Goal: Information Seeking & Learning: Learn about a topic

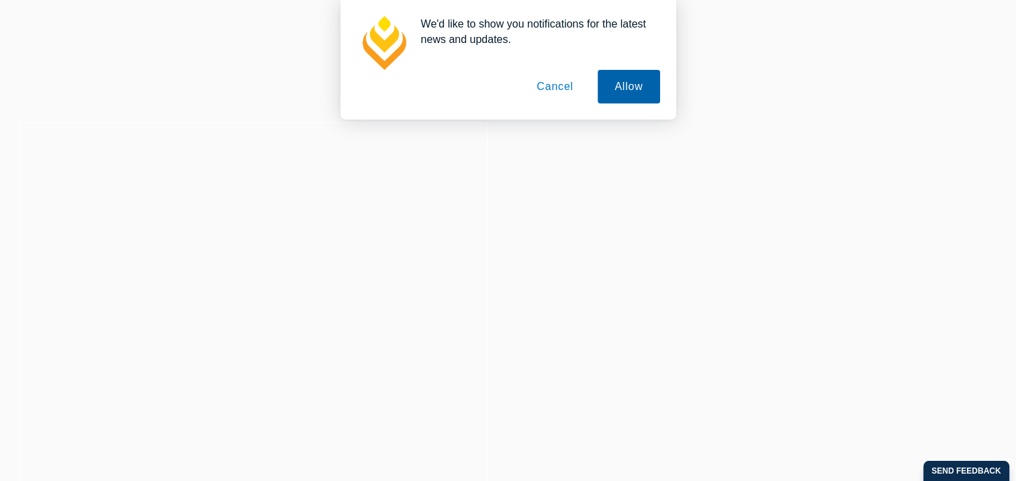
click at [637, 92] on button "Allow" at bounding box center [629, 87] width 62 height 34
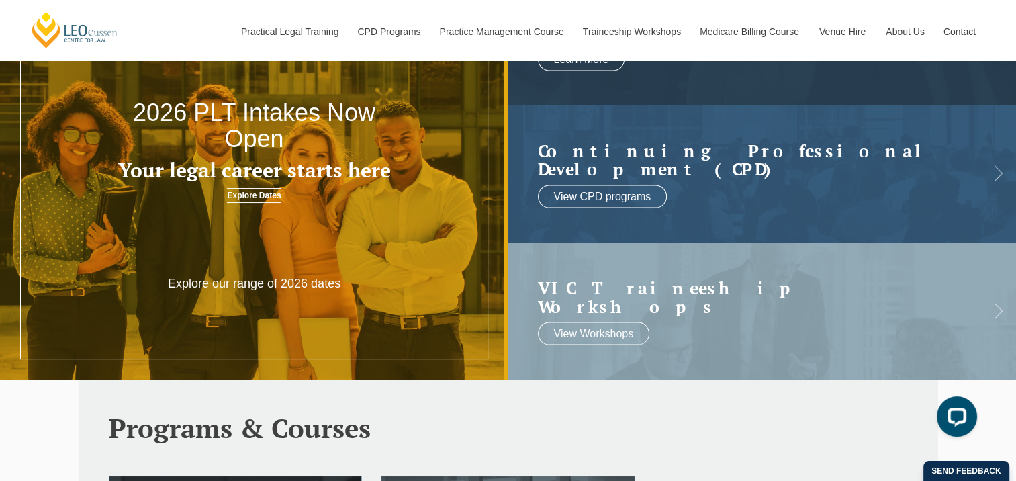
scroll to position [269, 0]
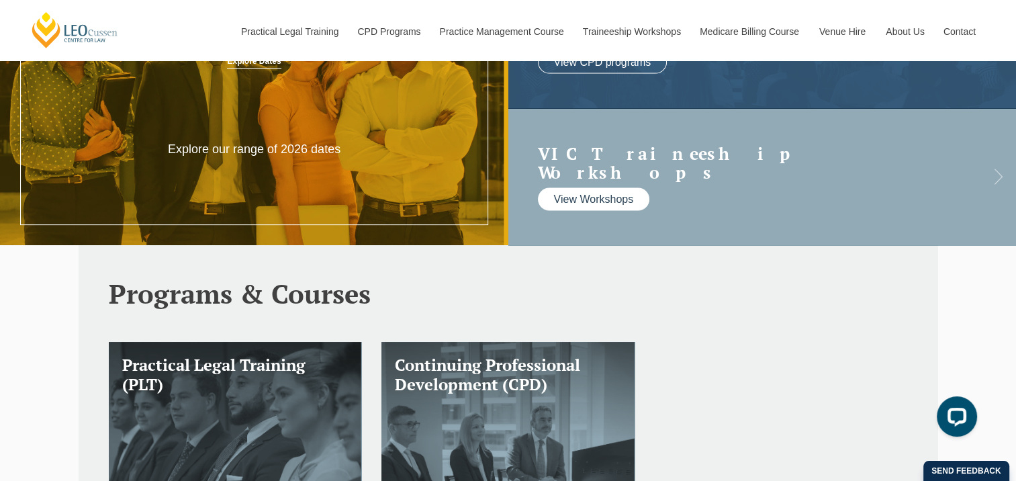
click at [597, 189] on link "View Workshops" at bounding box center [594, 199] width 112 height 23
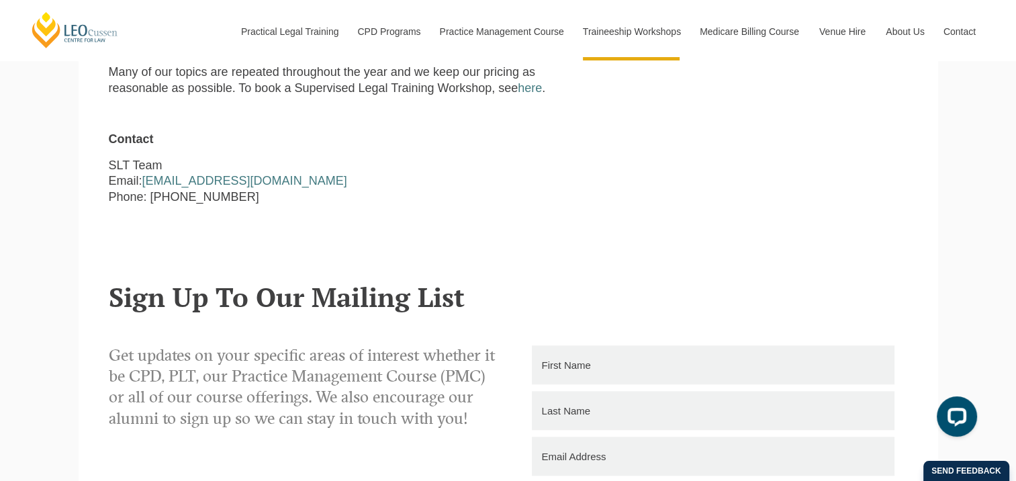
scroll to position [1276, 0]
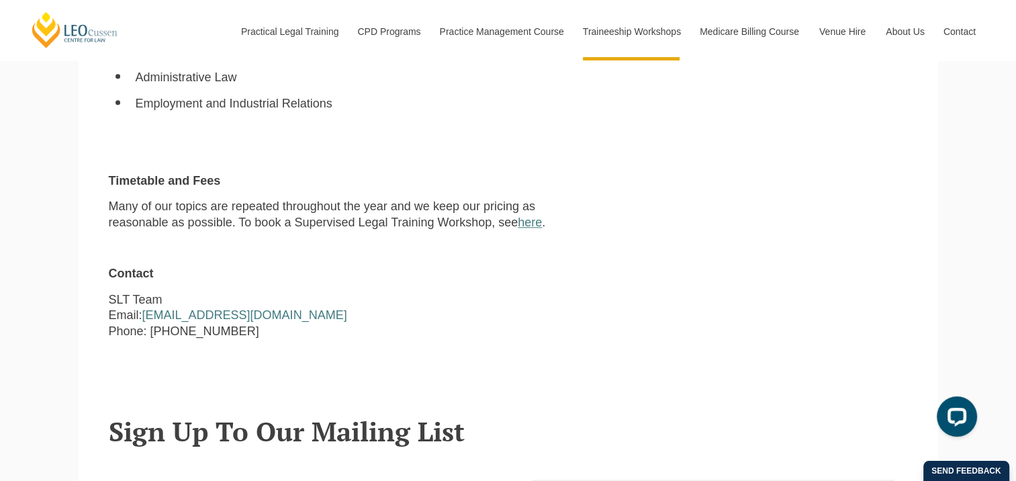
click at [531, 216] on link "here" at bounding box center [530, 222] width 24 height 13
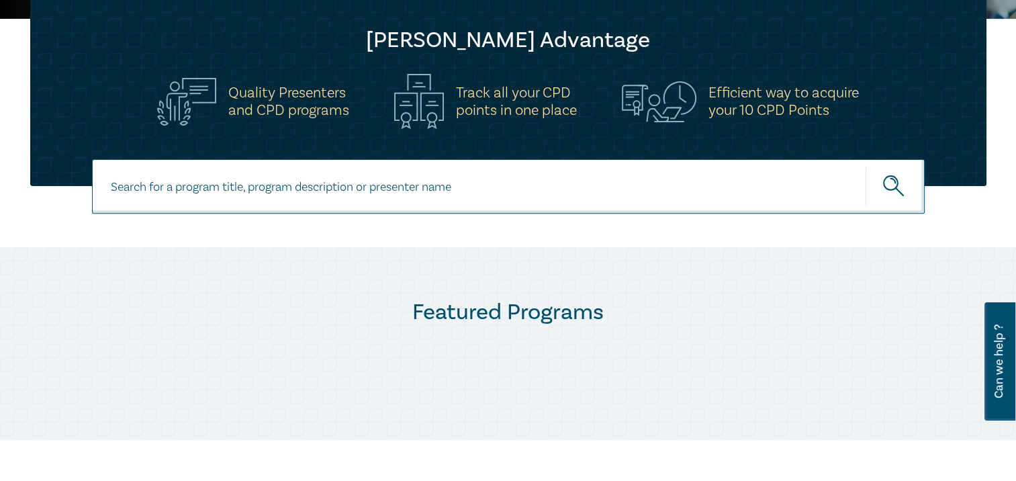
scroll to position [366, 0]
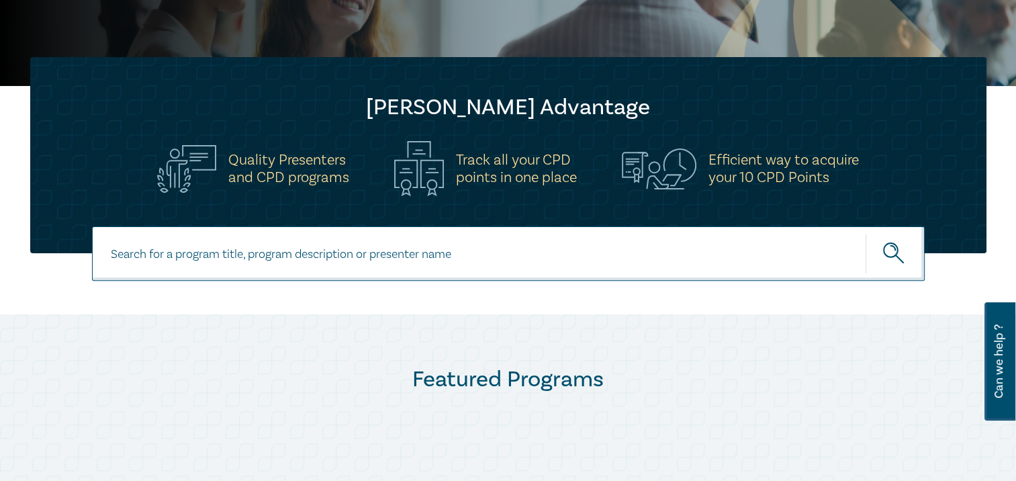
click at [352, 253] on input at bounding box center [508, 253] width 833 height 54
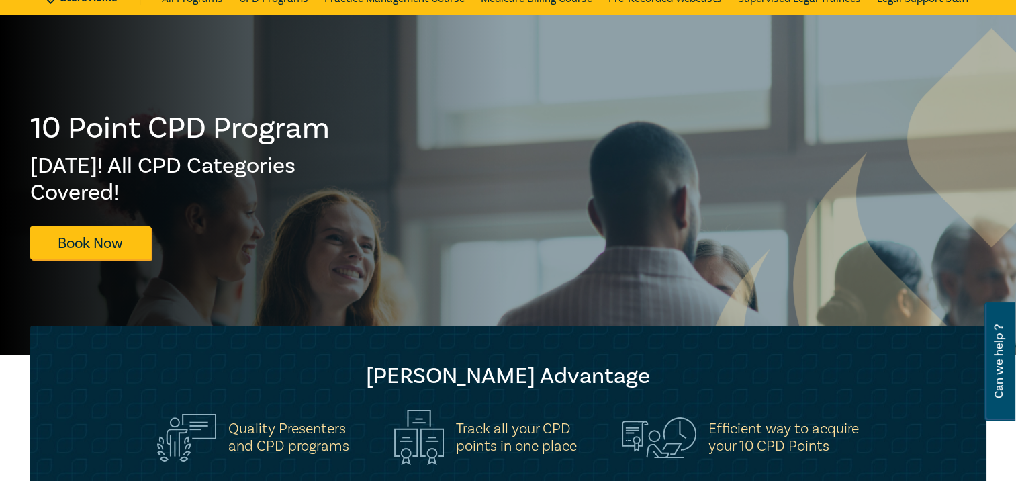
scroll to position [0, 0]
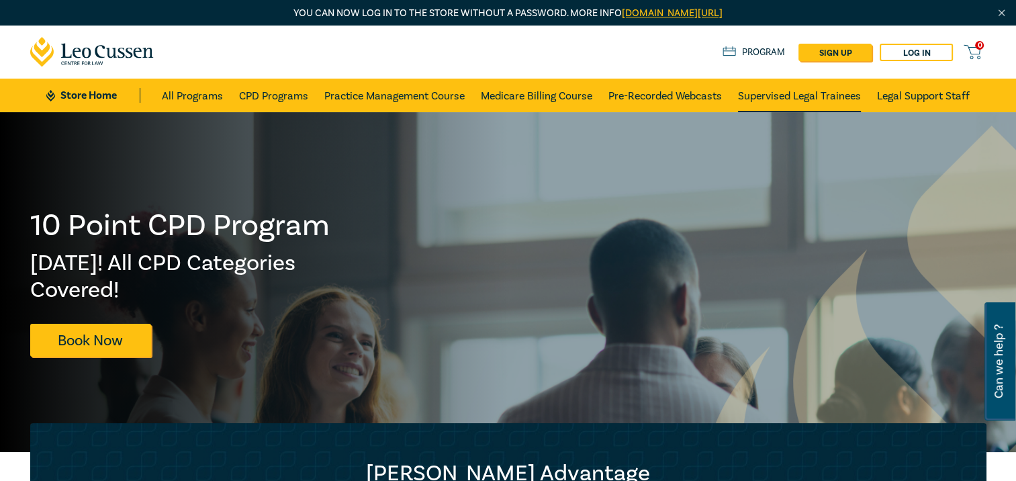
click at [811, 89] on link "Supervised Legal Trainees" at bounding box center [799, 96] width 123 height 34
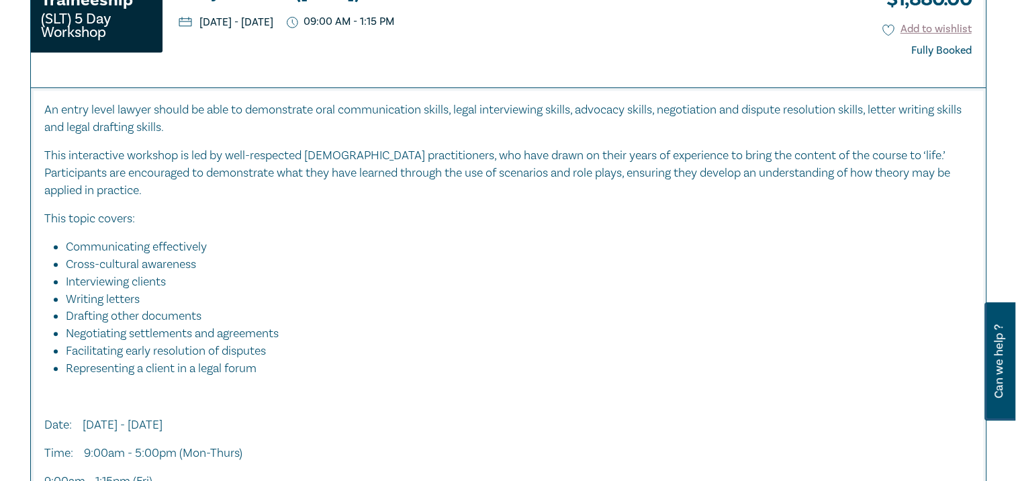
scroll to position [463, 0]
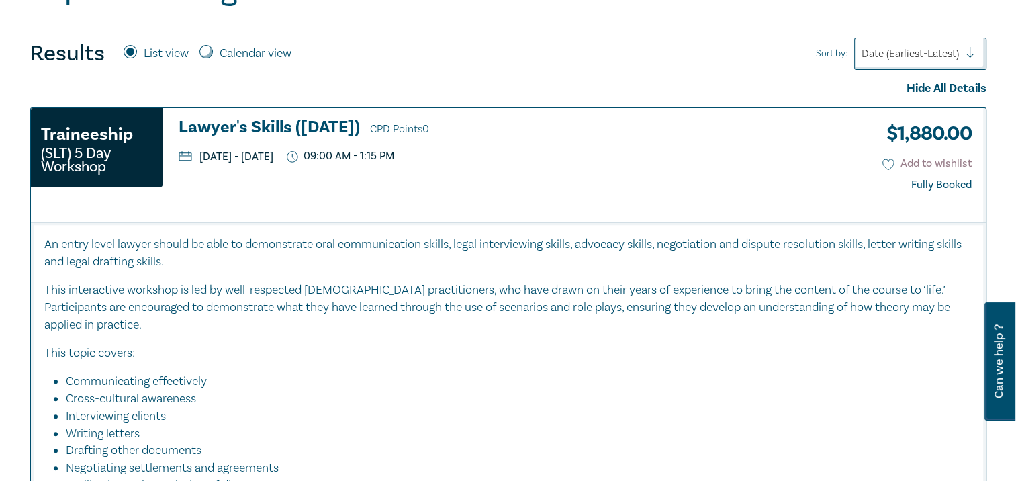
click at [907, 158] on button "Add to wishlist" at bounding box center [927, 163] width 89 height 15
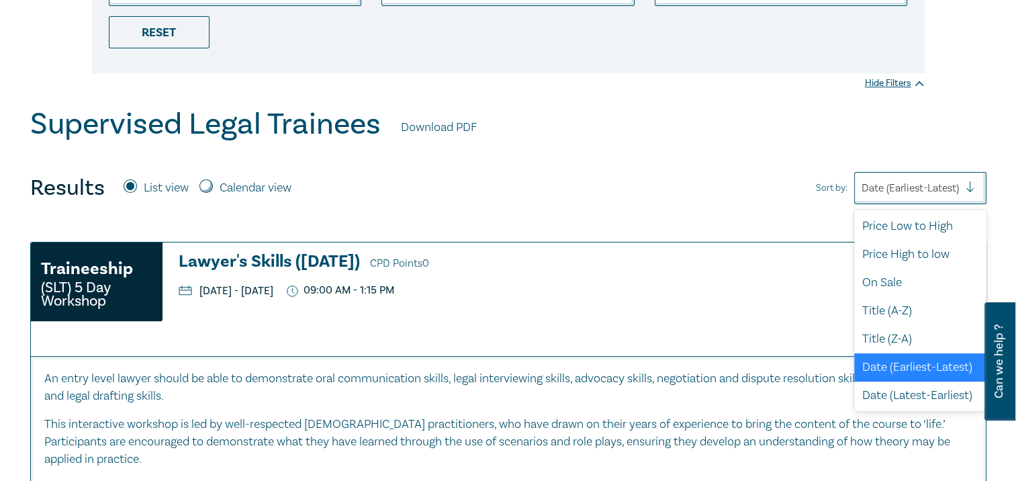
click at [967, 189] on div at bounding box center [976, 187] width 20 height 13
click at [956, 138] on div "Supervised Legal Trainees Download PDF" at bounding box center [508, 128] width 957 height 42
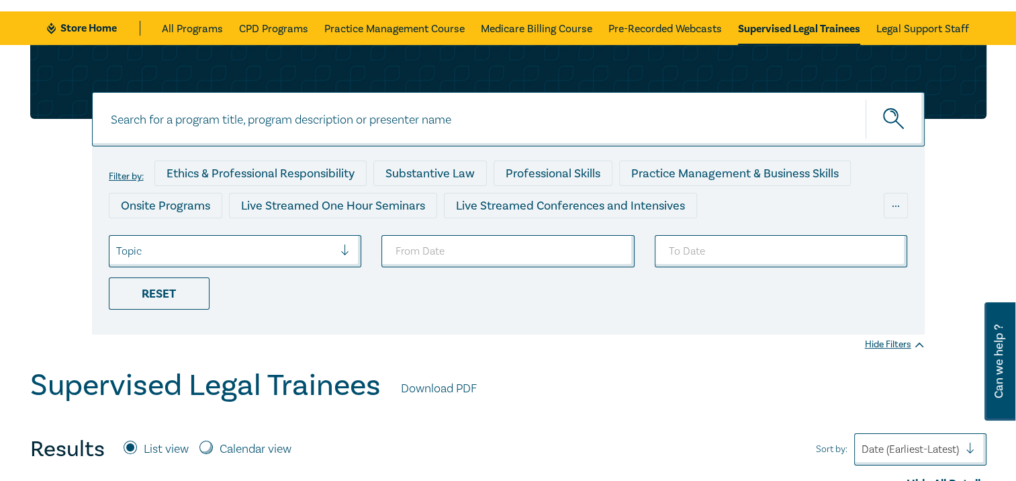
scroll to position [0, 0]
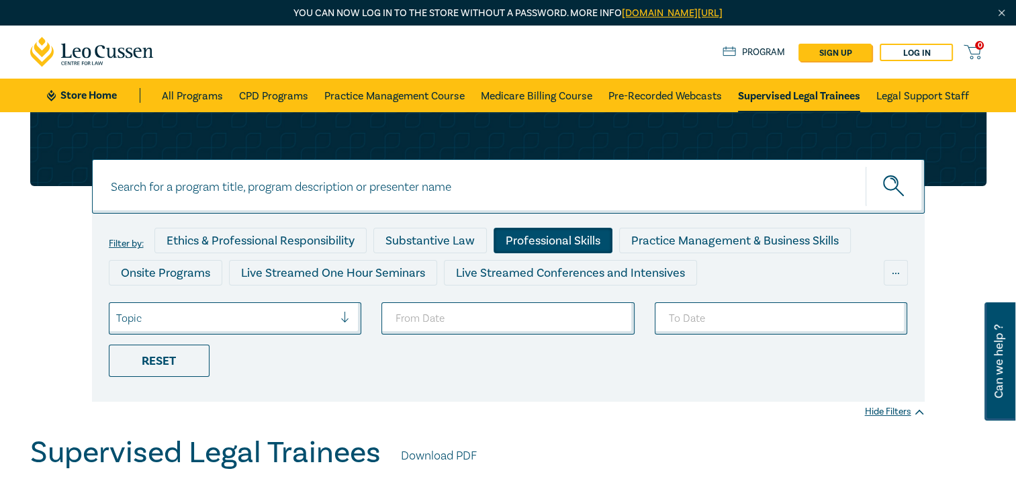
click at [516, 245] on div "Professional Skills" at bounding box center [553, 241] width 119 height 26
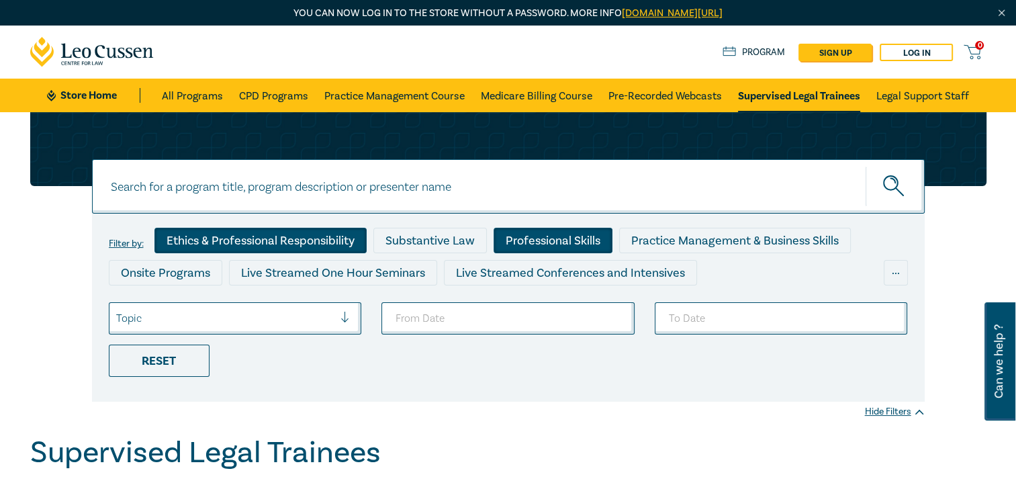
click at [234, 239] on div "Ethics & Professional Responsibility" at bounding box center [260, 241] width 212 height 26
click at [185, 269] on div "Onsite Programs" at bounding box center [166, 273] width 114 height 26
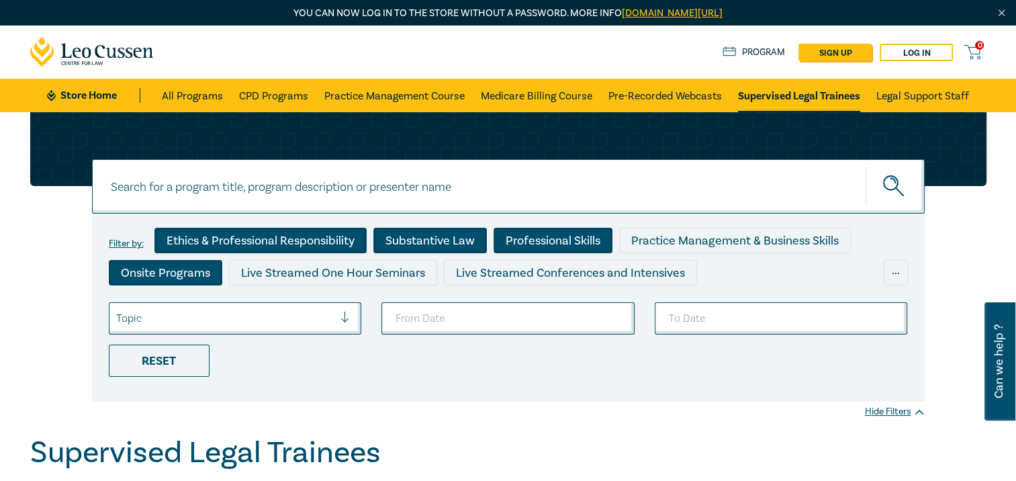
click at [432, 240] on div "Substantive Law" at bounding box center [430, 241] width 114 height 26
click at [359, 266] on div "Live Streamed One Hour Seminars" at bounding box center [333, 273] width 208 height 26
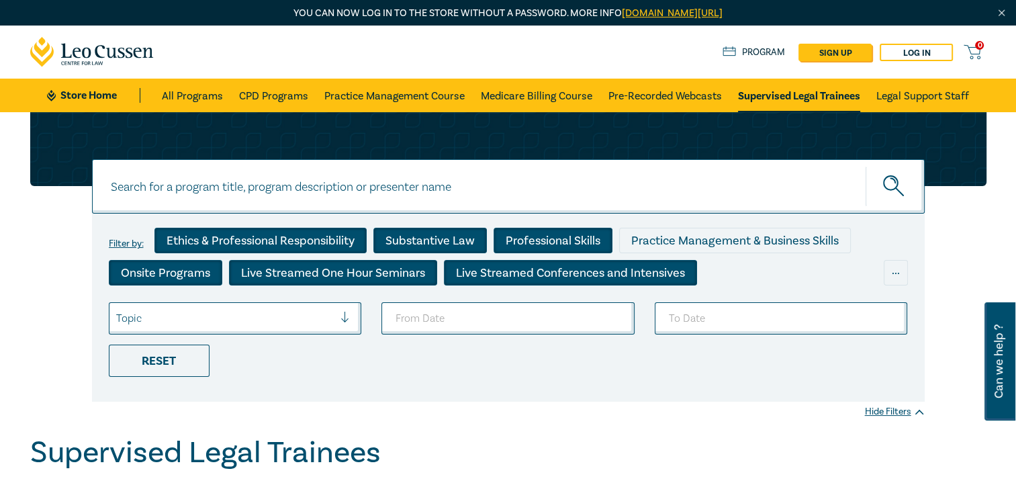
click at [505, 263] on div "Live Streamed Conferences and Intensives" at bounding box center [570, 273] width 253 height 26
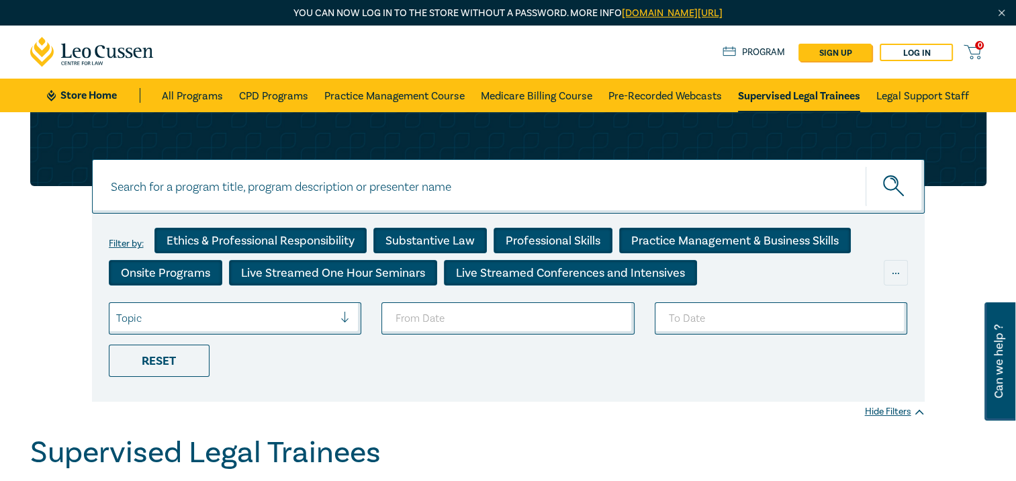
click at [660, 238] on div "Practice Management & Business Skills" at bounding box center [735, 241] width 232 height 26
click at [179, 361] on div "Reset" at bounding box center [159, 361] width 101 height 32
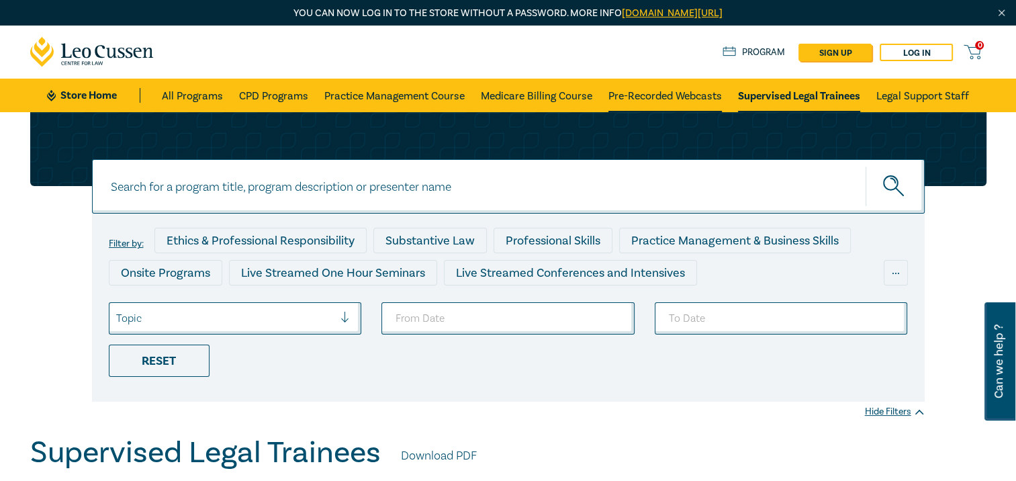
click at [695, 95] on link "Pre-Recorded Webcasts" at bounding box center [666, 96] width 114 height 34
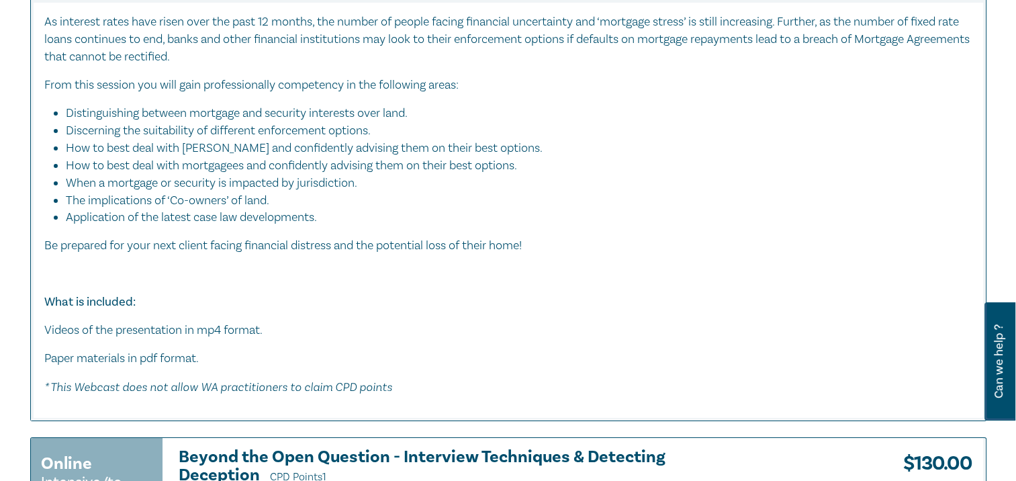
scroll to position [4769, 0]
